Goal: Task Accomplishment & Management: Use online tool/utility

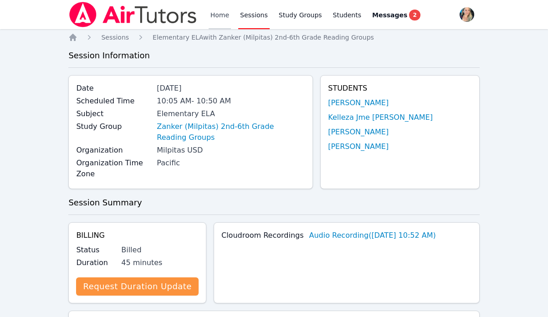
click at [214, 15] on link "Home" at bounding box center [220, 14] width 22 height 29
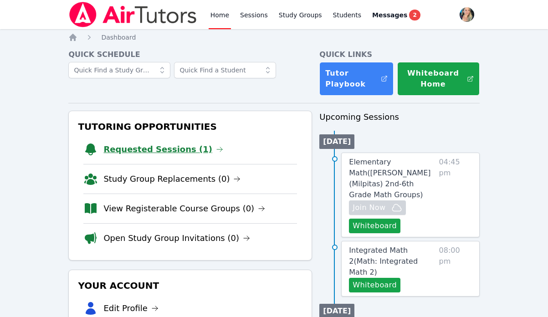
click at [171, 149] on link "Requested Sessions (1)" at bounding box center [163, 149] width 120 height 13
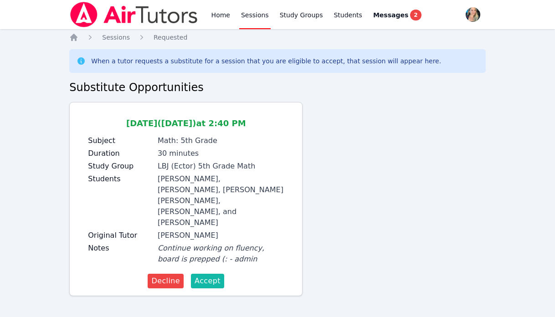
click at [216, 276] on span "Accept" at bounding box center [208, 281] width 26 height 11
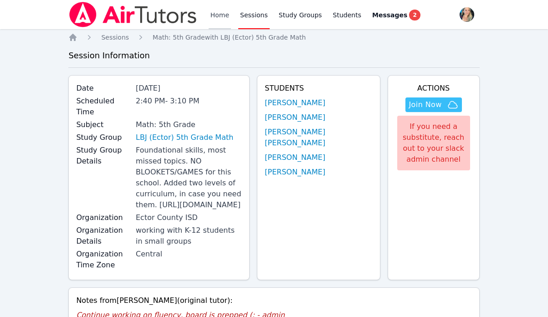
click at [219, 13] on link "Home" at bounding box center [220, 14] width 22 height 29
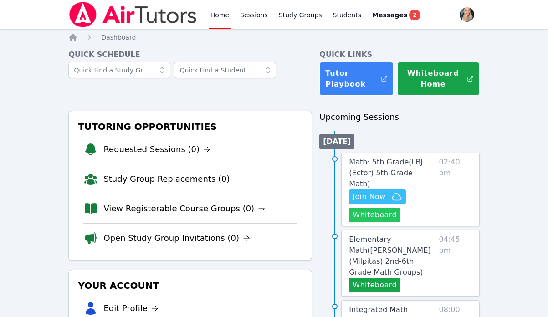
click at [363, 211] on button "Whiteboard" at bounding box center [374, 215] width 51 height 15
click at [377, 191] on span "Join Now" at bounding box center [369, 196] width 33 height 11
click at [382, 162] on span "Math: 5th Grade ( LBJ (Ector) 5th Grade Math )" at bounding box center [386, 173] width 74 height 31
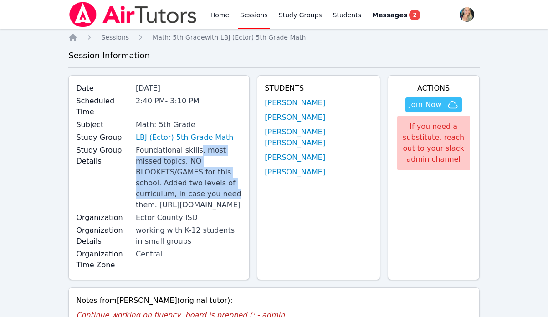
drag, startPoint x: 201, startPoint y: 139, endPoint x: 234, endPoint y: 170, distance: 45.1
click at [234, 170] on div "Foundational skills, most missed topics. NO BLOOKETS/GAMES for this school. Add…" at bounding box center [189, 178] width 106 height 66
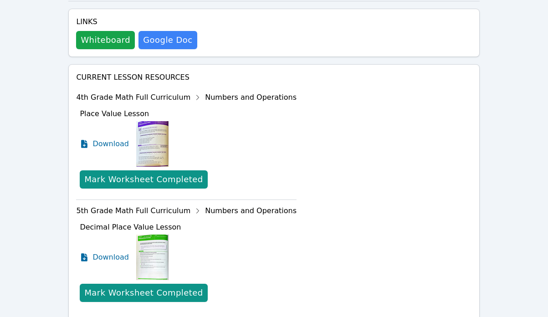
scroll to position [441, 0]
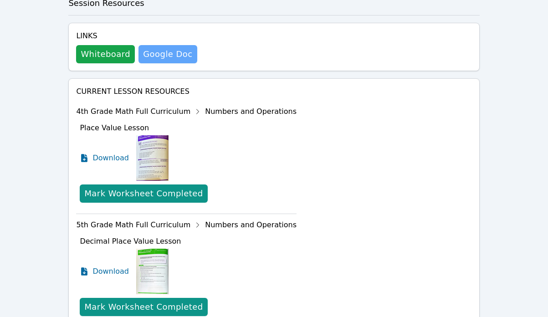
click at [161, 62] on link "Google Doc" at bounding box center [168, 54] width 58 height 18
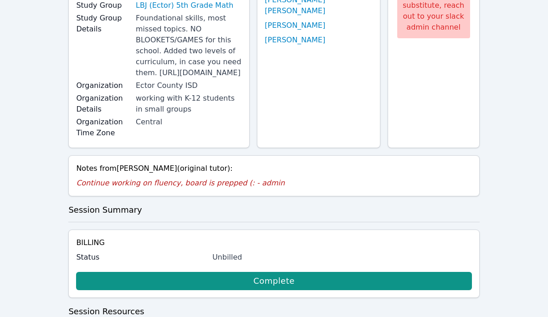
scroll to position [0, 0]
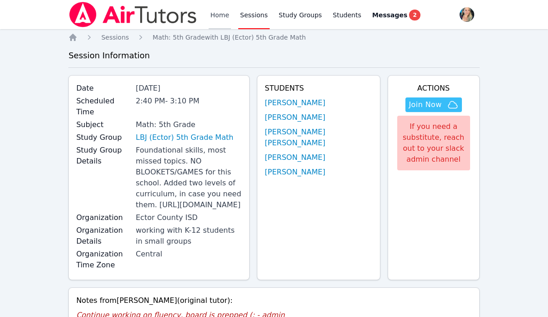
click at [219, 15] on link "Home" at bounding box center [220, 14] width 22 height 29
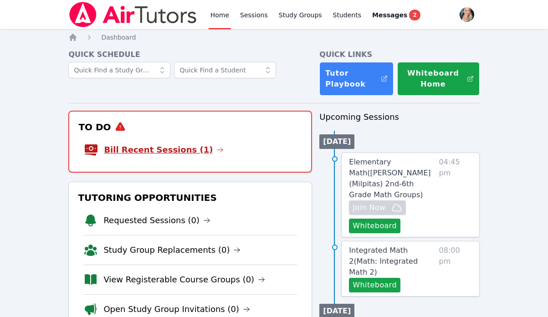
click at [184, 148] on link "Bill Recent Sessions (1)" at bounding box center [164, 150] width 120 height 13
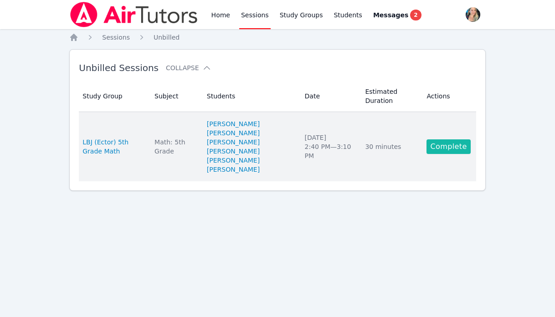
click at [451, 148] on link "Complete" at bounding box center [449, 146] width 44 height 15
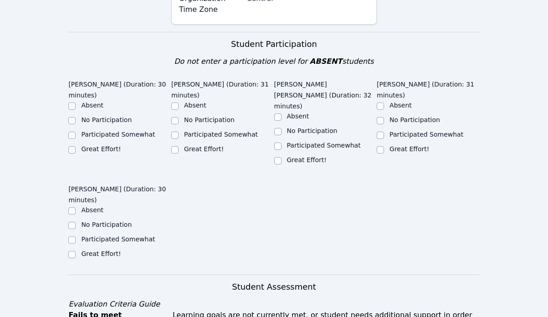
scroll to position [336, 0]
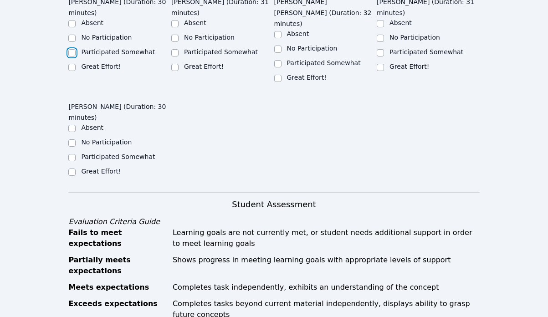
click at [72, 57] on input "Participated Somewhat" at bounding box center [71, 52] width 7 height 7
checkbox input "true"
click at [175, 71] on input "Great Effort!" at bounding box center [174, 67] width 7 height 7
checkbox input "true"
click at [282, 84] on div "Great Effort!" at bounding box center [325, 78] width 103 height 11
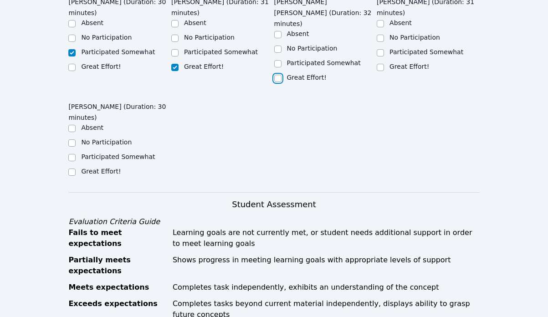
click at [278, 82] on input "Great Effort!" at bounding box center [277, 78] width 7 height 7
checkbox input "true"
click at [380, 71] on input "Great Effort!" at bounding box center [380, 67] width 7 height 7
checkbox input "true"
click at [72, 176] on input "Great Effort!" at bounding box center [71, 172] width 7 height 7
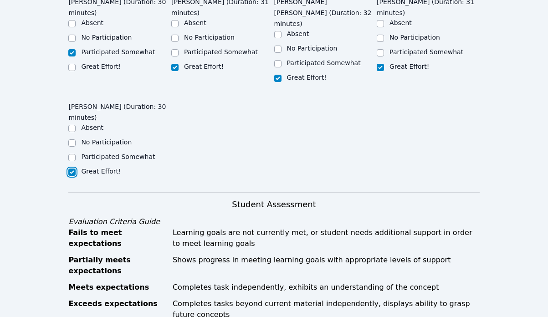
checkbox input "true"
click at [72, 71] on input "Great Effort!" at bounding box center [71, 67] width 7 height 7
checkbox input "true"
checkbox input "false"
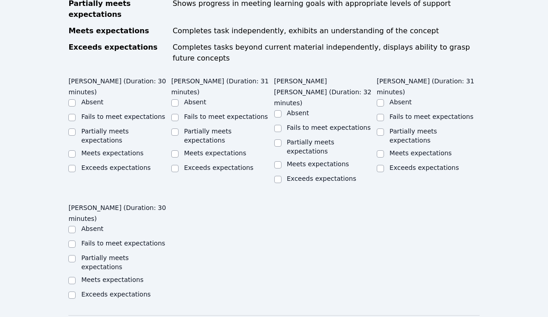
scroll to position [597, 0]
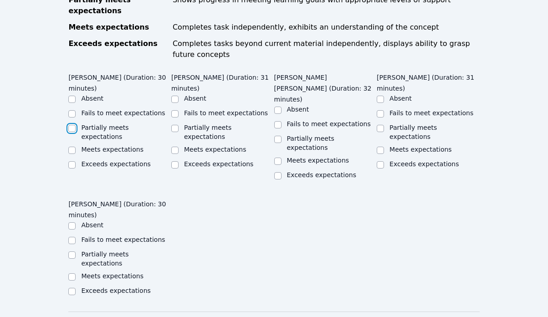
click at [73, 128] on input "Partially meets expectations" at bounding box center [71, 128] width 7 height 7
checkbox input "true"
click at [174, 136] on ul "Absent Fails to meet expectations Partially meets expectations Meets expectatio…" at bounding box center [222, 132] width 103 height 77
click at [175, 147] on input "Meets expectations" at bounding box center [174, 150] width 7 height 7
checkbox input "true"
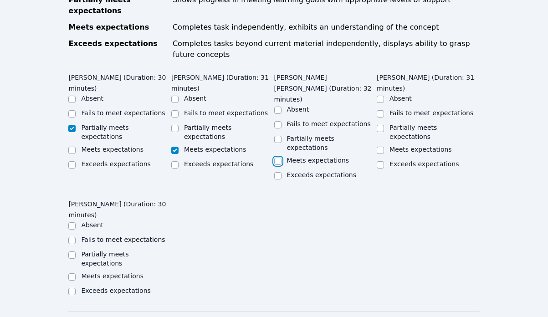
click at [278, 158] on input "Meets expectations" at bounding box center [277, 161] width 7 height 7
checkbox input "true"
drag, startPoint x: 381, startPoint y: 143, endPoint x: 381, endPoint y: 129, distance: 13.2
click at [381, 129] on ul "Absent Fails to meet expectations Partially meets expectations Meets expectatio…" at bounding box center [428, 132] width 103 height 77
click at [381, 123] on div at bounding box center [380, 128] width 7 height 11
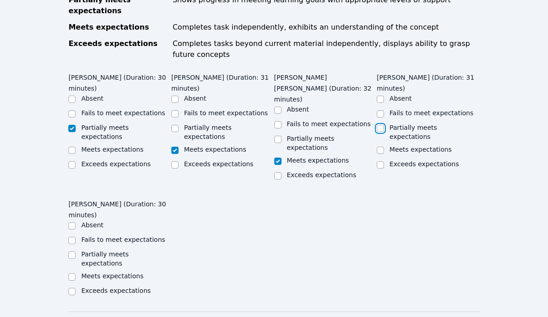
click at [381, 126] on input "Partially meets expectations" at bounding box center [380, 128] width 7 height 7
checkbox input "true"
click at [277, 136] on input "Partially meets expectations" at bounding box center [277, 139] width 7 height 7
checkbox input "true"
checkbox input "false"
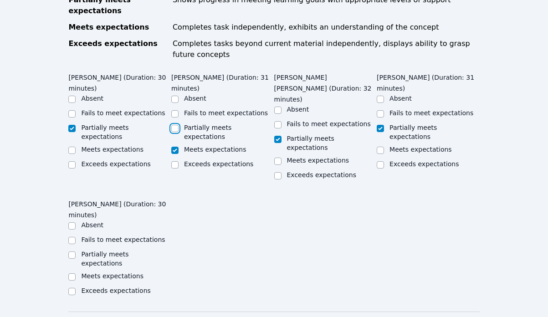
click at [174, 129] on input "Partially meets expectations" at bounding box center [174, 128] width 7 height 7
checkbox input "true"
checkbox input "false"
click at [72, 252] on input "Partially meets expectations" at bounding box center [71, 255] width 7 height 7
checkbox input "true"
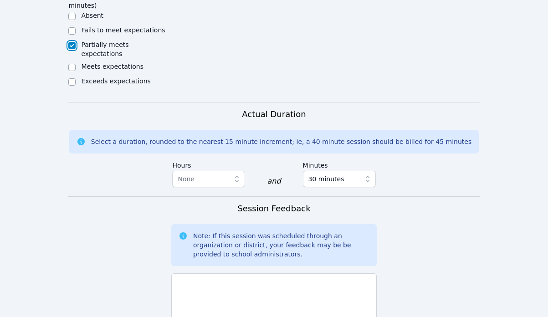
scroll to position [774, 0]
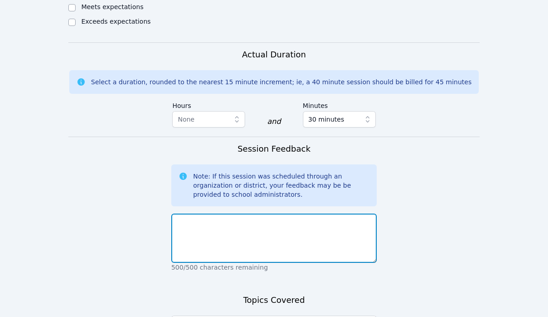
scroll to position [878, 0]
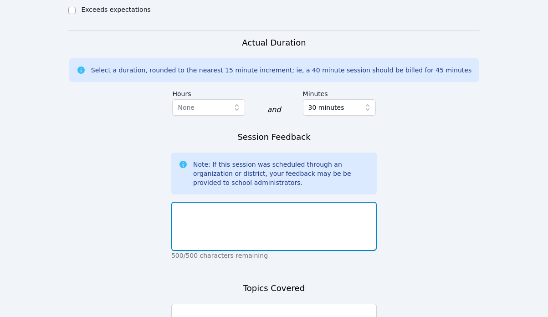
click at [241, 206] on textarea at bounding box center [274, 226] width 206 height 49
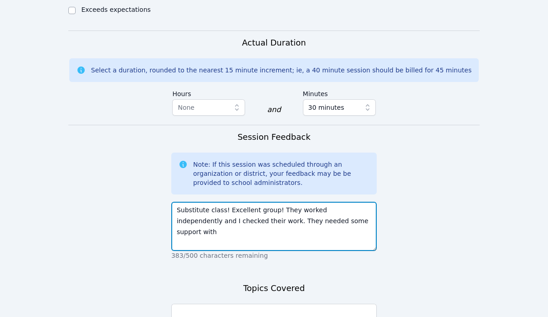
drag, startPoint x: 243, startPoint y: 195, endPoint x: 353, endPoint y: 207, distance: 110.5
click at [352, 207] on textarea "Substitute class! Excellent group! They worked independently and I checked thei…" at bounding box center [274, 226] width 206 height 49
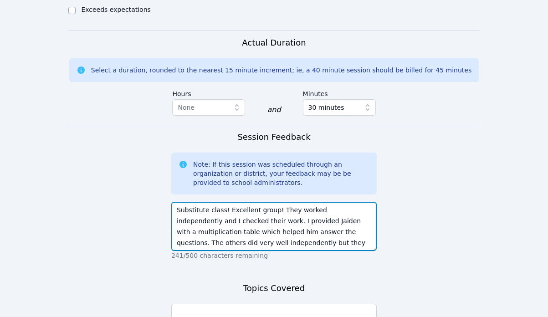
scroll to position [6, 0]
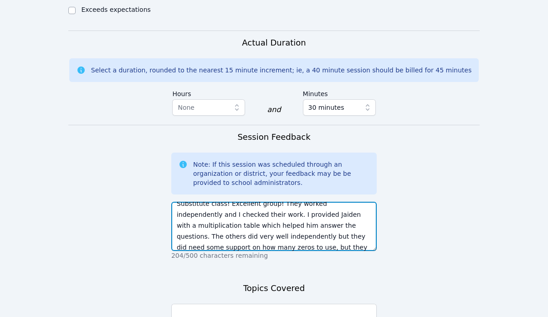
type textarea "Substitute class! Excellent group! They worked independently and I checked thei…"
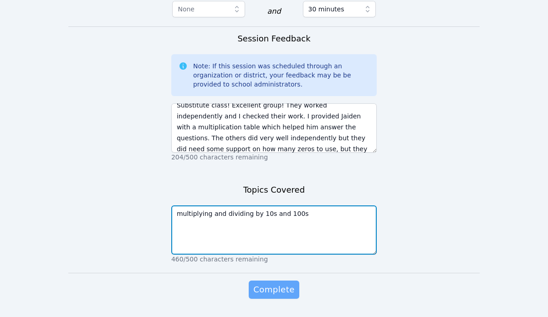
type textarea "multiplying and dividing by 10s and 100s"
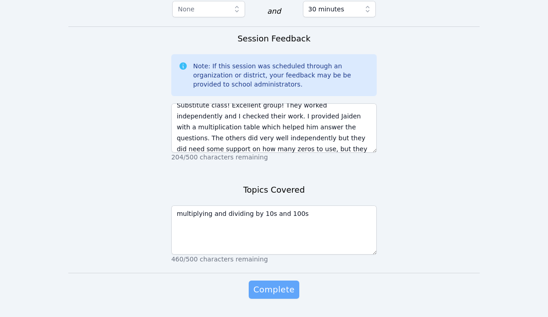
click at [262, 283] on span "Complete" at bounding box center [273, 289] width 41 height 13
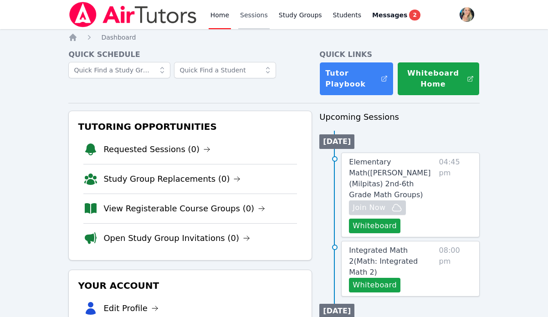
click at [252, 15] on link "Sessions" at bounding box center [253, 14] width 31 height 29
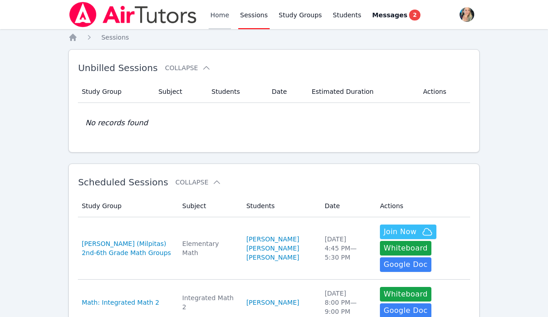
click at [227, 25] on link "Home" at bounding box center [220, 14] width 22 height 29
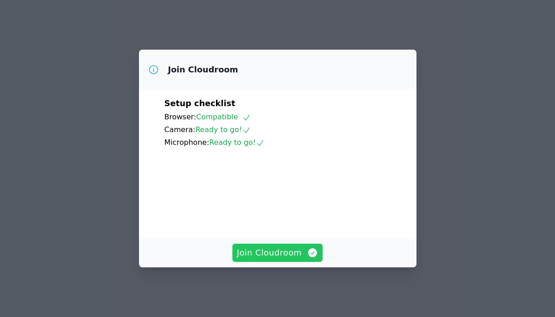
click at [271, 256] on span "Join Cloudroom" at bounding box center [278, 253] width 82 height 13
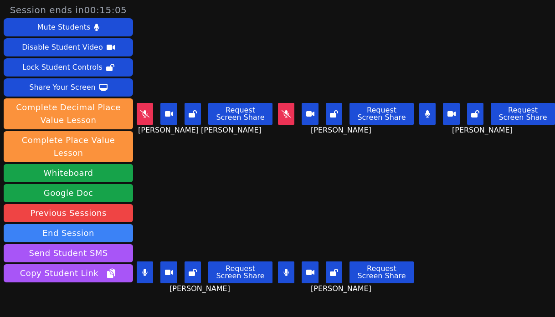
click at [425, 111] on icon at bounding box center [427, 113] width 5 height 7
click at [283, 269] on icon at bounding box center [285, 272] width 5 height 7
click at [141, 263] on button at bounding box center [145, 273] width 16 height 22
click at [423, 110] on icon at bounding box center [427, 113] width 9 height 7
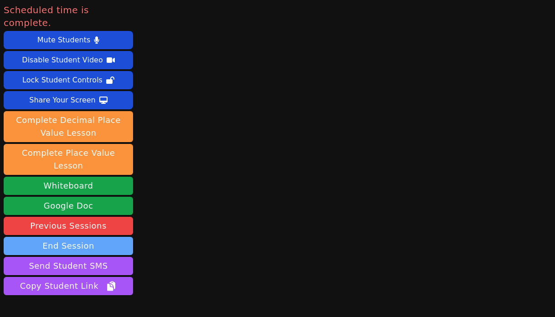
click at [64, 237] on button "End Session" at bounding box center [68, 246] width 129 height 18
